Goal: Task Accomplishment & Management: Manage account settings

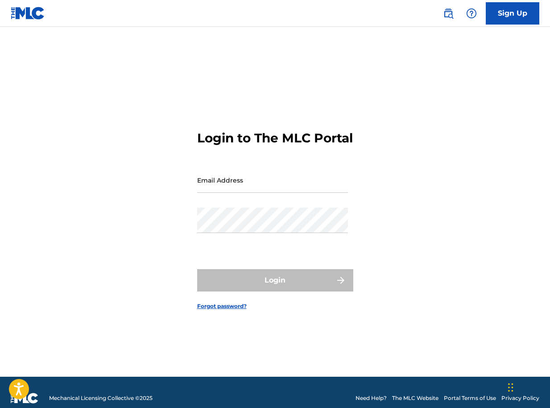
click at [256, 193] on input "Email Address" at bounding box center [272, 179] width 151 height 25
type input "[EMAIL_ADDRESS][DOMAIN_NAME]"
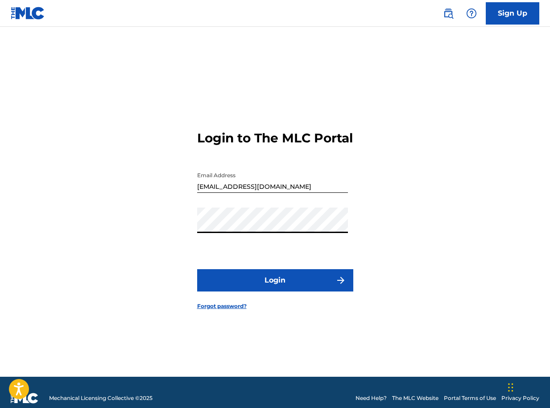
click at [276, 284] on button "Login" at bounding box center [275, 280] width 156 height 22
click at [253, 282] on button "Login" at bounding box center [275, 280] width 156 height 22
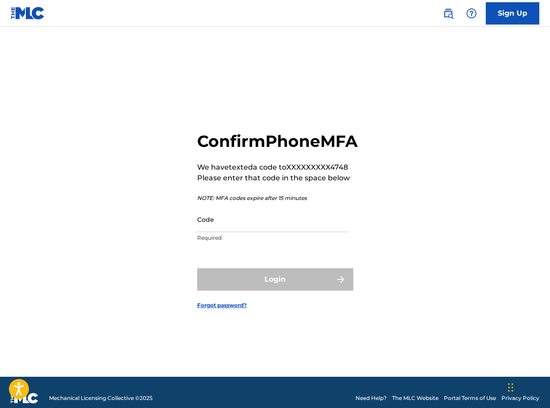
click at [210, 242] on p "Required" at bounding box center [272, 238] width 151 height 8
click at [240, 232] on input "Code" at bounding box center [272, 219] width 151 height 25
click at [263, 232] on input "Code" at bounding box center [272, 219] width 151 height 25
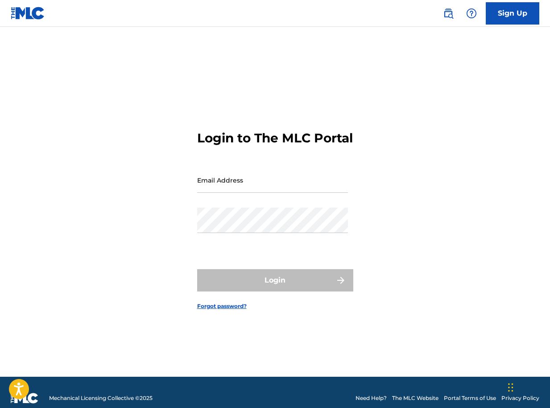
click at [253, 193] on input "Email Address" at bounding box center [272, 179] width 151 height 25
type input "[EMAIL_ADDRESS][DOMAIN_NAME]"
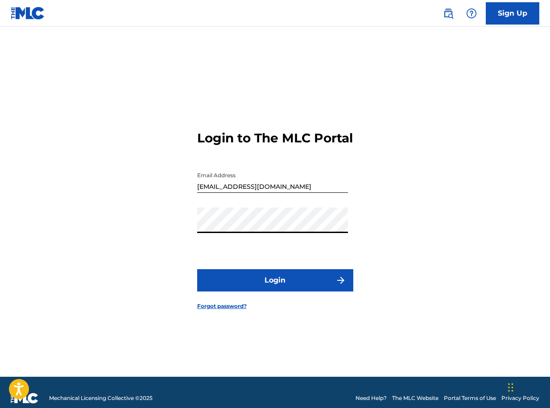
click at [265, 279] on button "Login" at bounding box center [275, 280] width 156 height 22
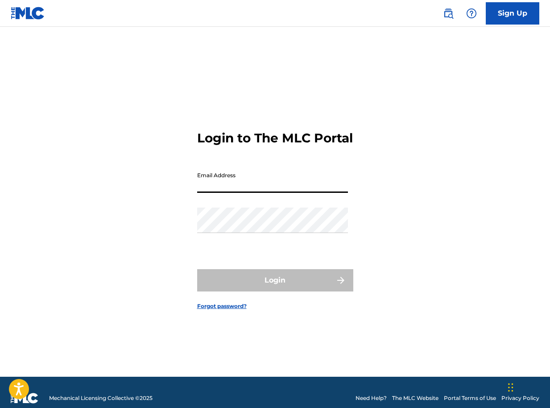
click at [286, 193] on input "Email Address" at bounding box center [272, 179] width 151 height 25
type input "[EMAIL_ADDRESS][DOMAIN_NAME]"
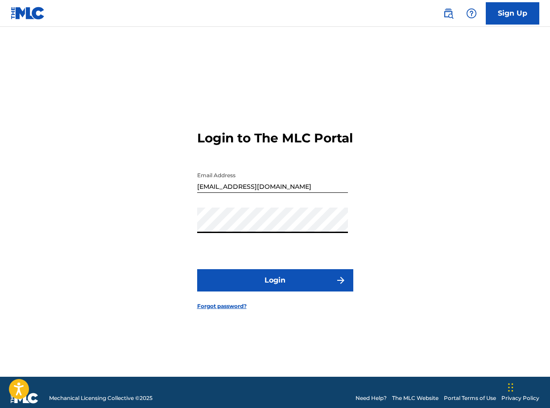
click at [291, 283] on button "Login" at bounding box center [275, 280] width 156 height 22
